Goal: Task Accomplishment & Management: Use online tool/utility

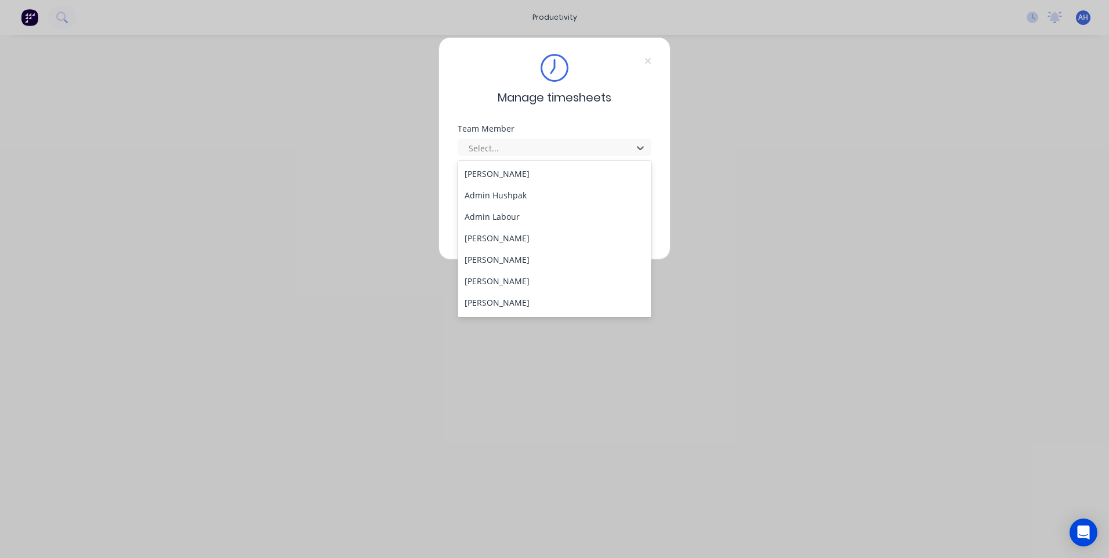
scroll to position [599, 0]
click at [524, 282] on div "Tewdwr [PERSON_NAME]" at bounding box center [555, 282] width 194 height 21
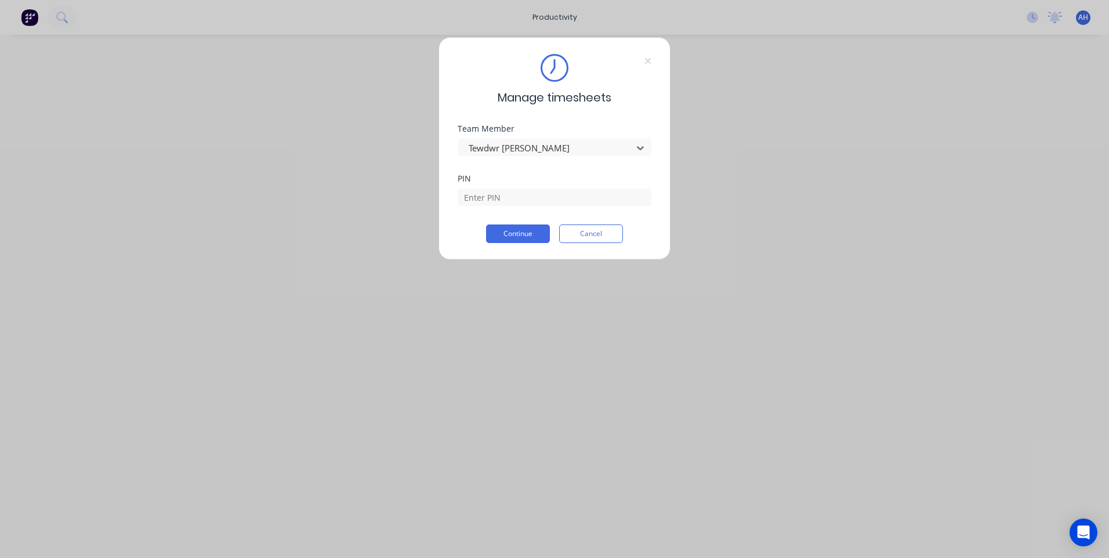
click at [516, 183] on div "PIN" at bounding box center [555, 190] width 194 height 31
click at [514, 191] on input at bounding box center [555, 197] width 194 height 17
type input "2711"
click at [486, 224] on button "Continue" at bounding box center [518, 233] width 64 height 19
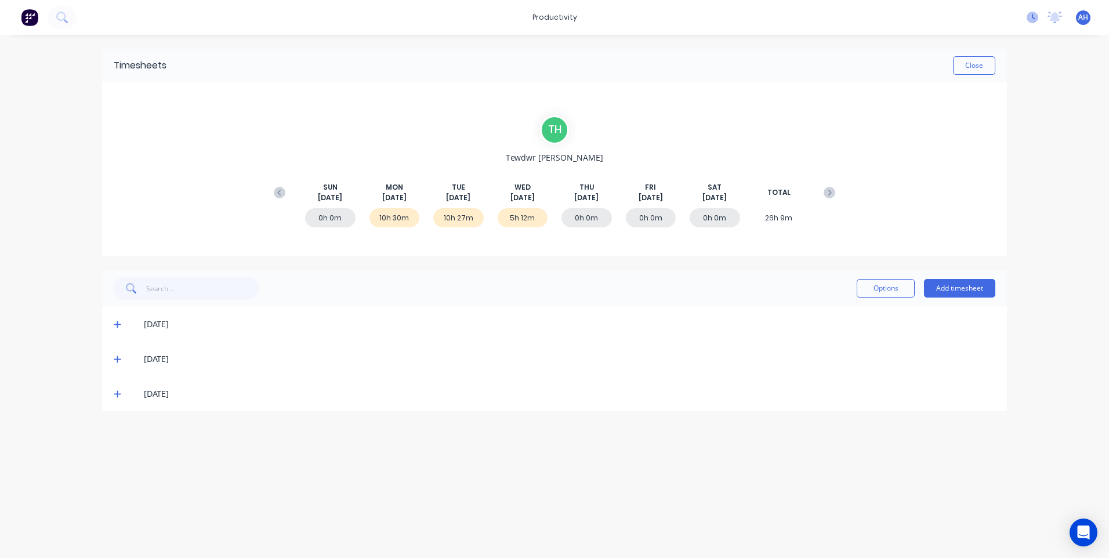
click at [1029, 22] on icon at bounding box center [1033, 18] width 12 height 12
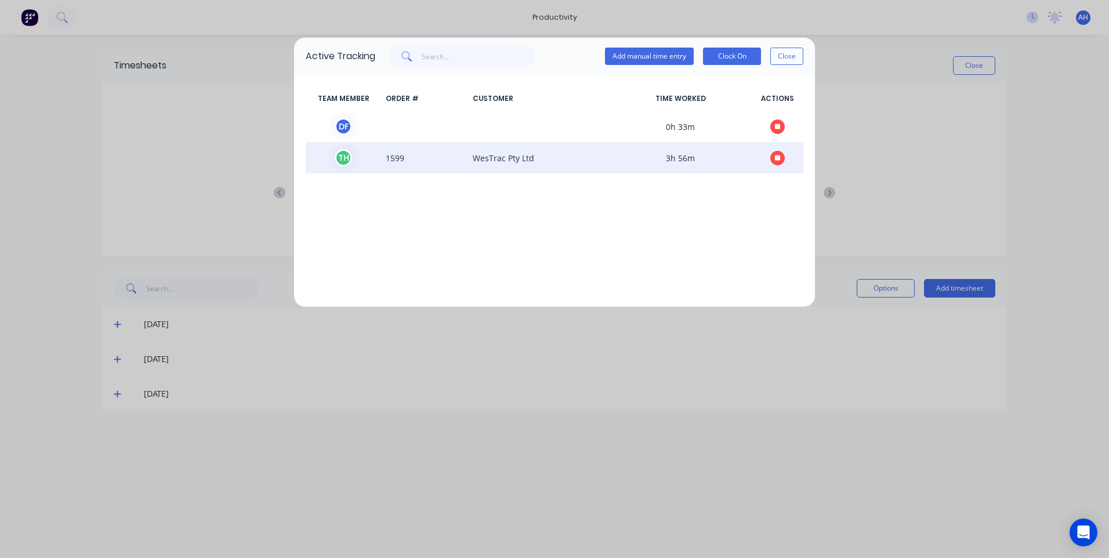
click at [772, 156] on button "button" at bounding box center [777, 158] width 15 height 15
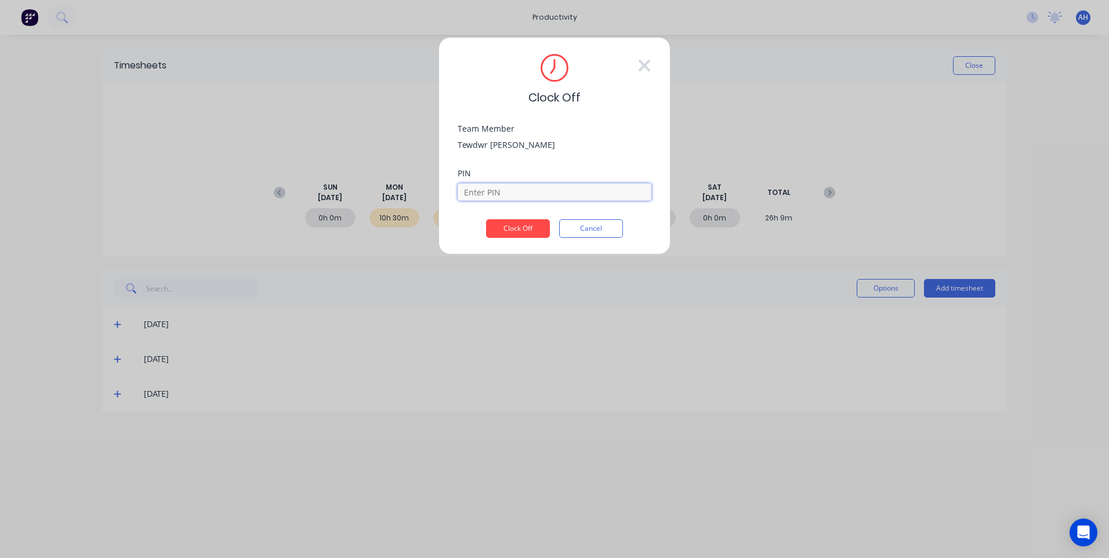
click at [530, 195] on input at bounding box center [555, 191] width 194 height 17
type input "2711"
click at [486, 219] on button "Clock Off" at bounding box center [518, 228] width 64 height 19
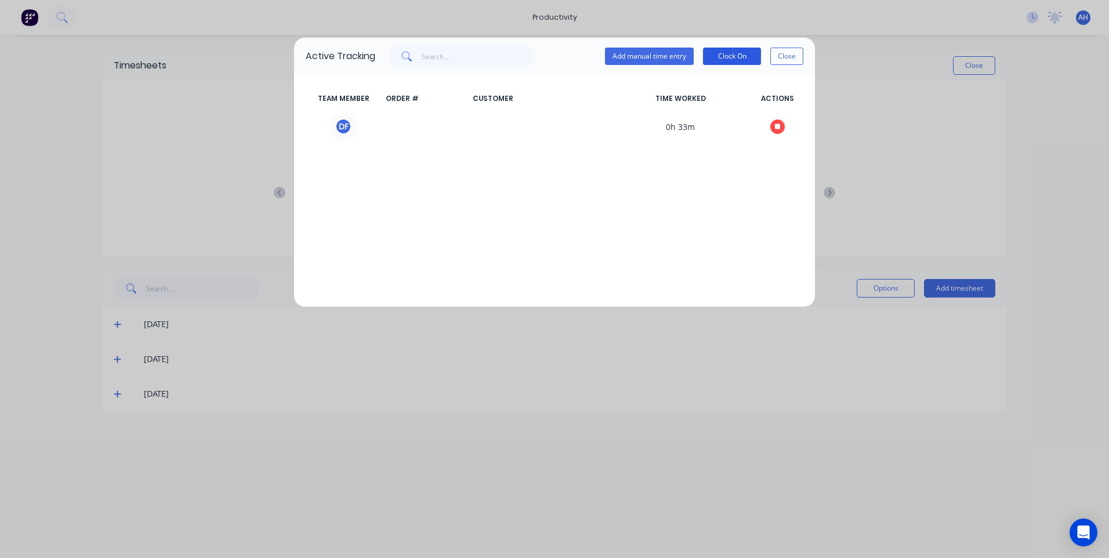
click at [737, 55] on button "Clock On" at bounding box center [732, 56] width 58 height 17
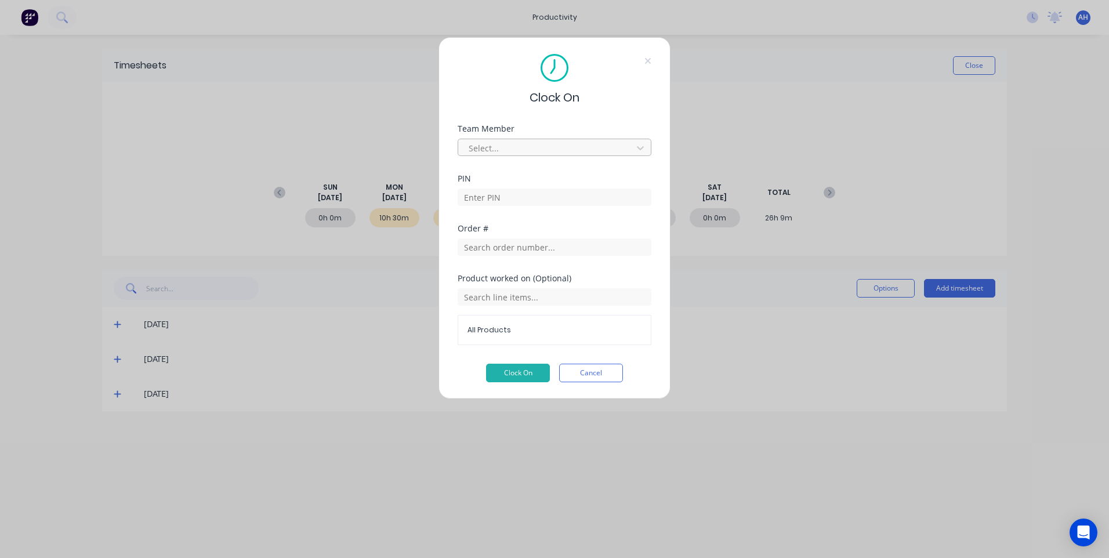
click at [521, 150] on div at bounding box center [547, 148] width 159 height 15
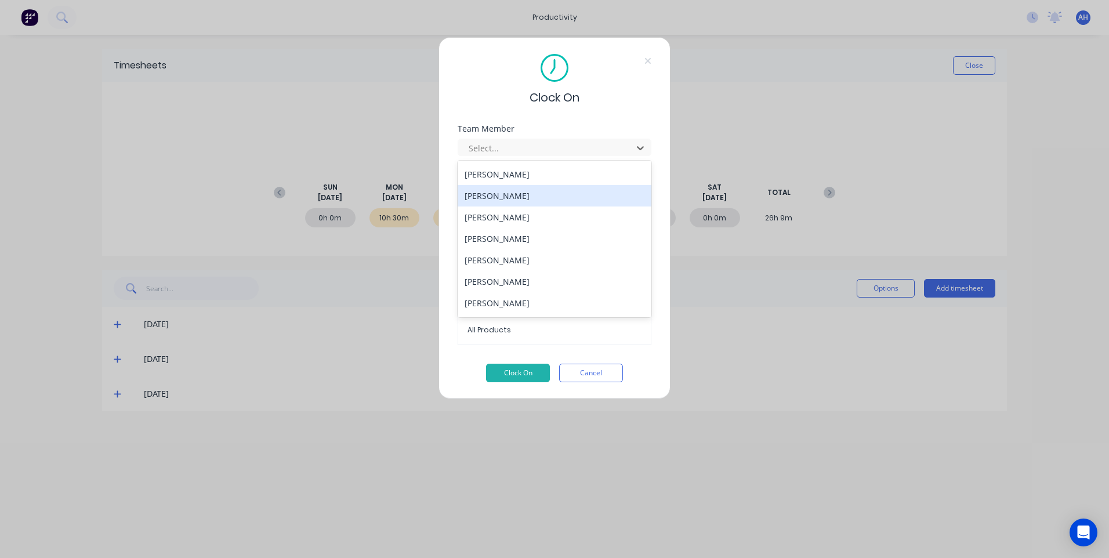
scroll to position [621, 0]
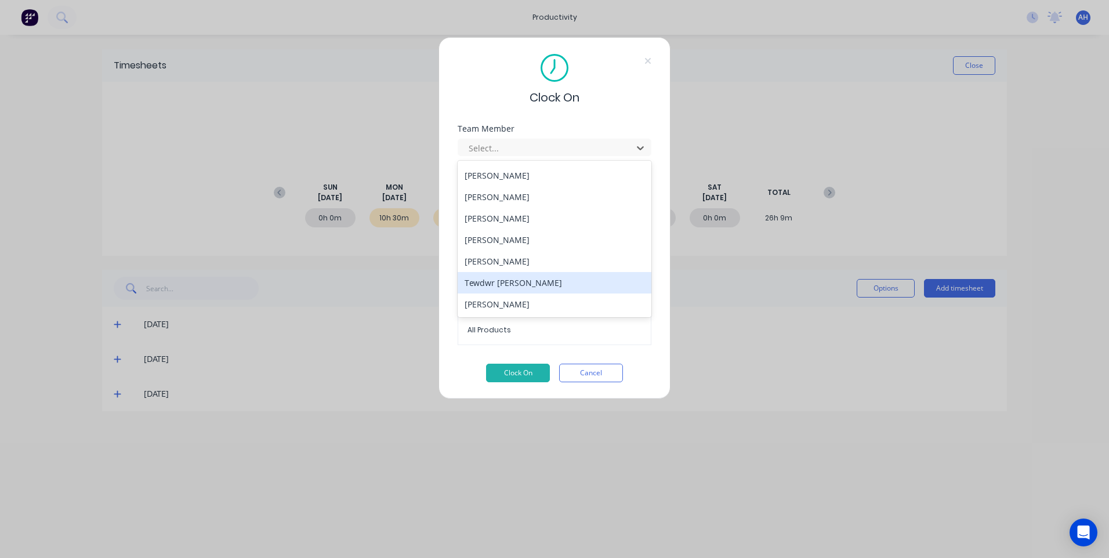
click at [515, 287] on div "Tewdwr [PERSON_NAME]" at bounding box center [555, 282] width 194 height 21
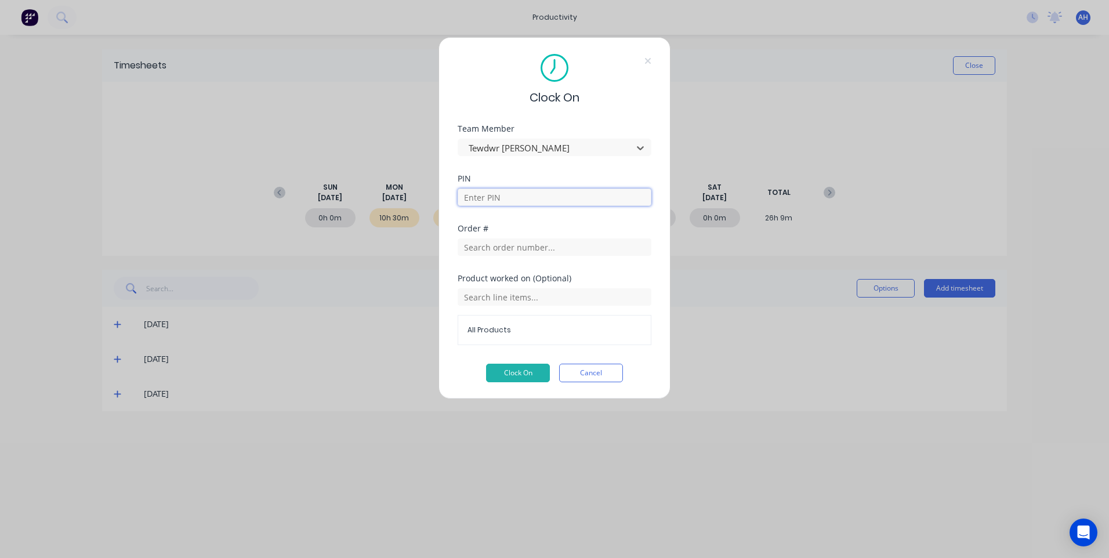
click at [494, 196] on input at bounding box center [555, 197] width 194 height 17
type input "2711"
click at [526, 248] on input "text" at bounding box center [555, 246] width 194 height 17
type input "delivery to [GEOGRAPHIC_DATA]"
click at [533, 292] on div "No results found" at bounding box center [555, 291] width 194 height 58
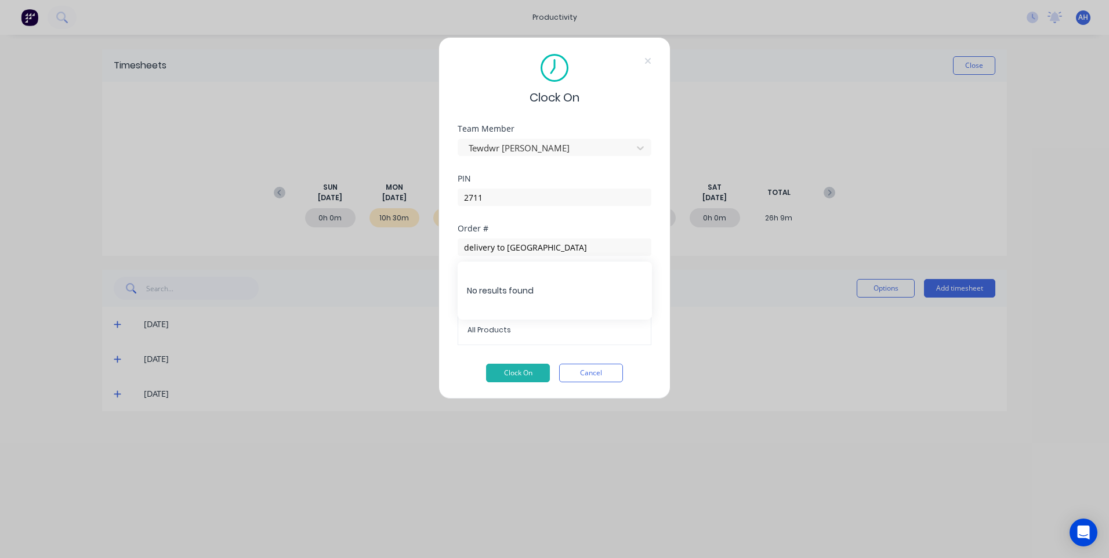
click at [497, 282] on div "No results found" at bounding box center [555, 291] width 194 height 58
drag, startPoint x: 497, startPoint y: 282, endPoint x: 545, endPoint y: 292, distance: 49.7
click at [545, 292] on div "No results found" at bounding box center [555, 291] width 194 height 58
click at [525, 330] on span "All Products" at bounding box center [555, 330] width 174 height 10
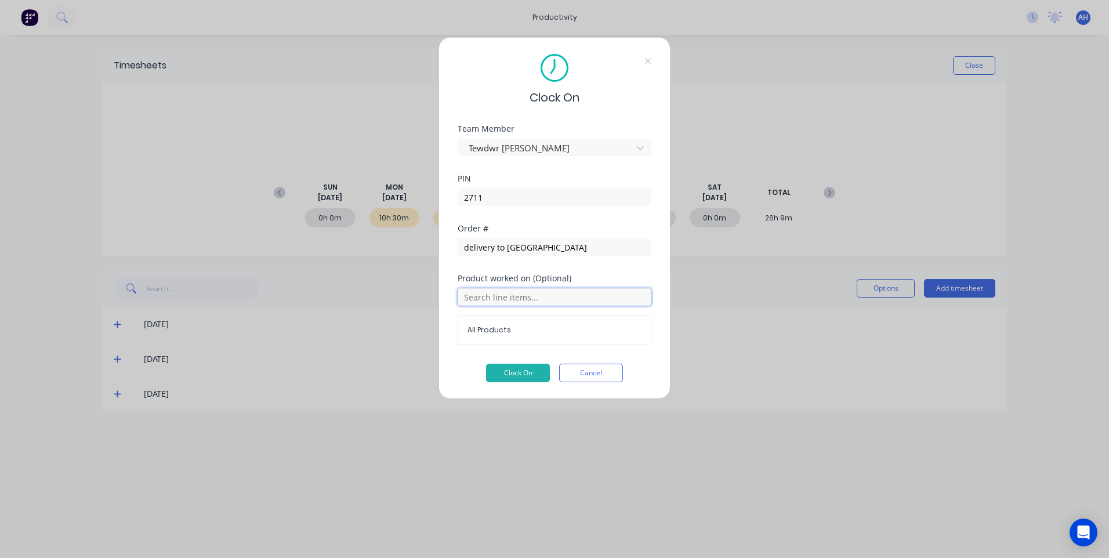
click at [537, 296] on input "text" at bounding box center [555, 296] width 194 height 17
type input "delivery to [GEOGRAPHIC_DATA]"
click at [527, 322] on div "No results found" at bounding box center [555, 340] width 194 height 58
click at [527, 371] on button "Clock On" at bounding box center [518, 373] width 64 height 19
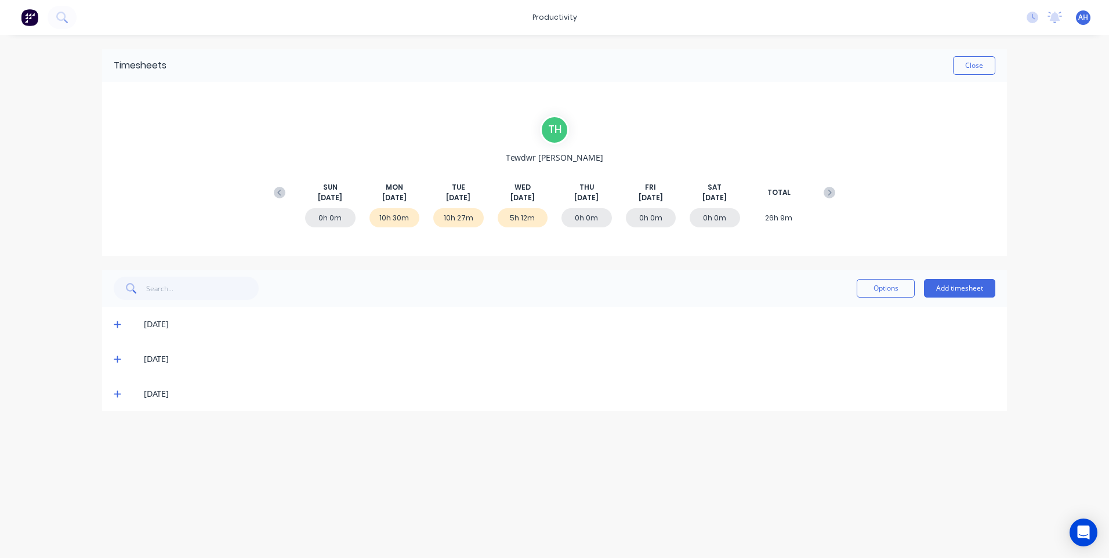
click at [121, 392] on icon at bounding box center [118, 394] width 8 height 8
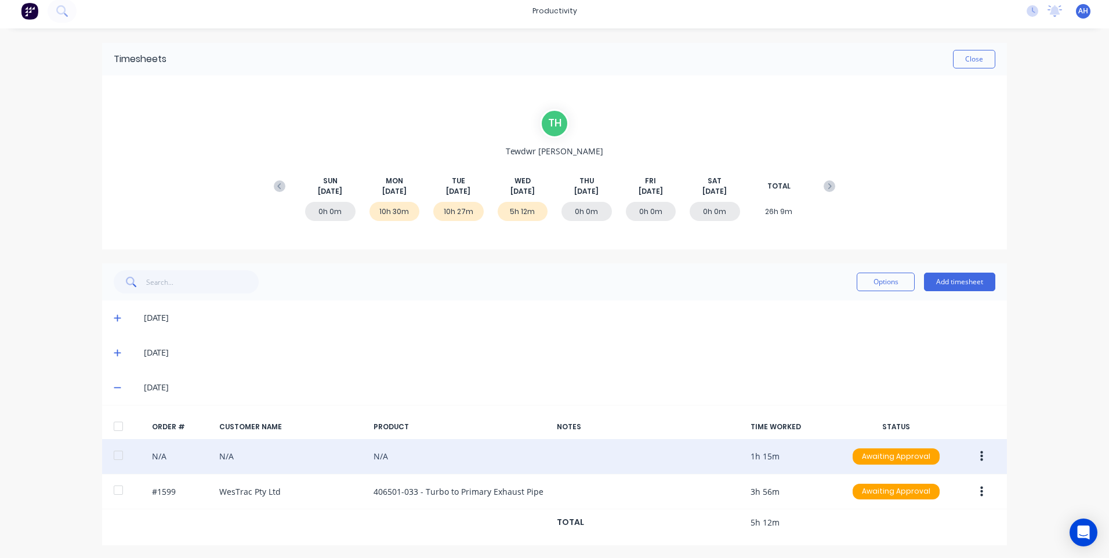
scroll to position [8, 0]
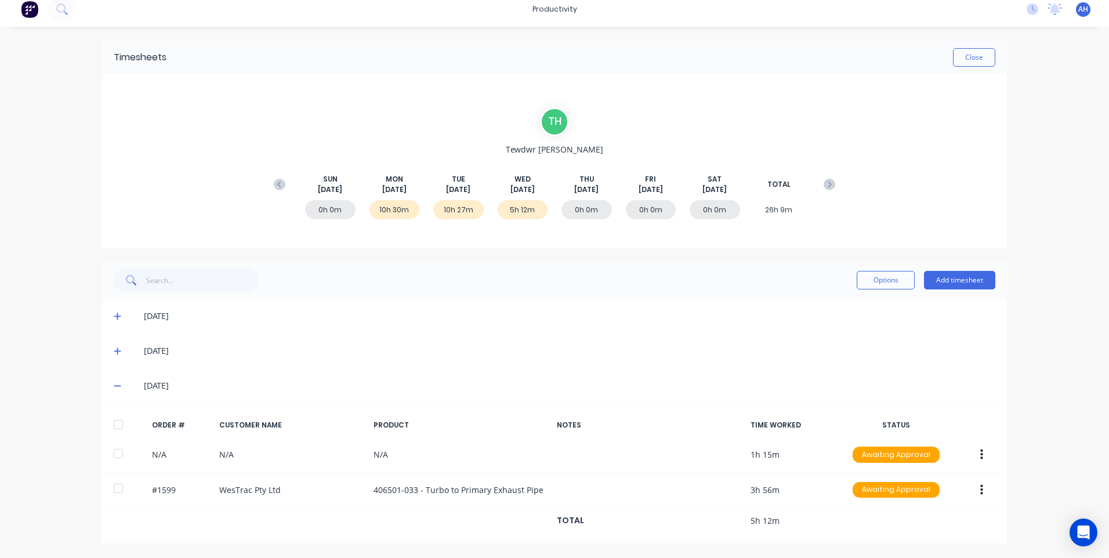
click at [115, 386] on icon at bounding box center [117, 386] width 7 height 1
